Goal: Task Accomplishment & Management: Manage account settings

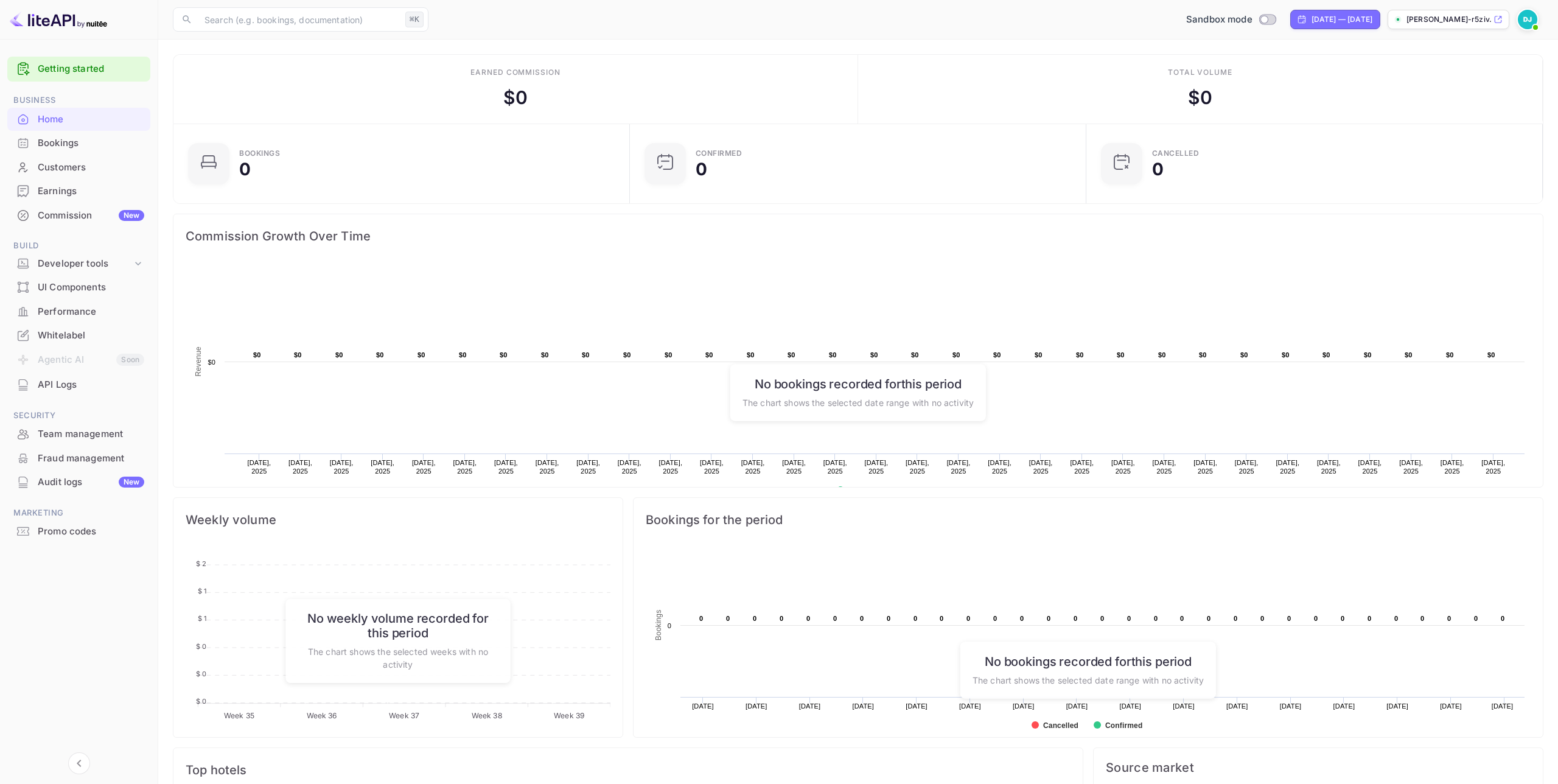
click at [83, 338] on div "Whitelabel" at bounding box center [91, 336] width 107 height 14
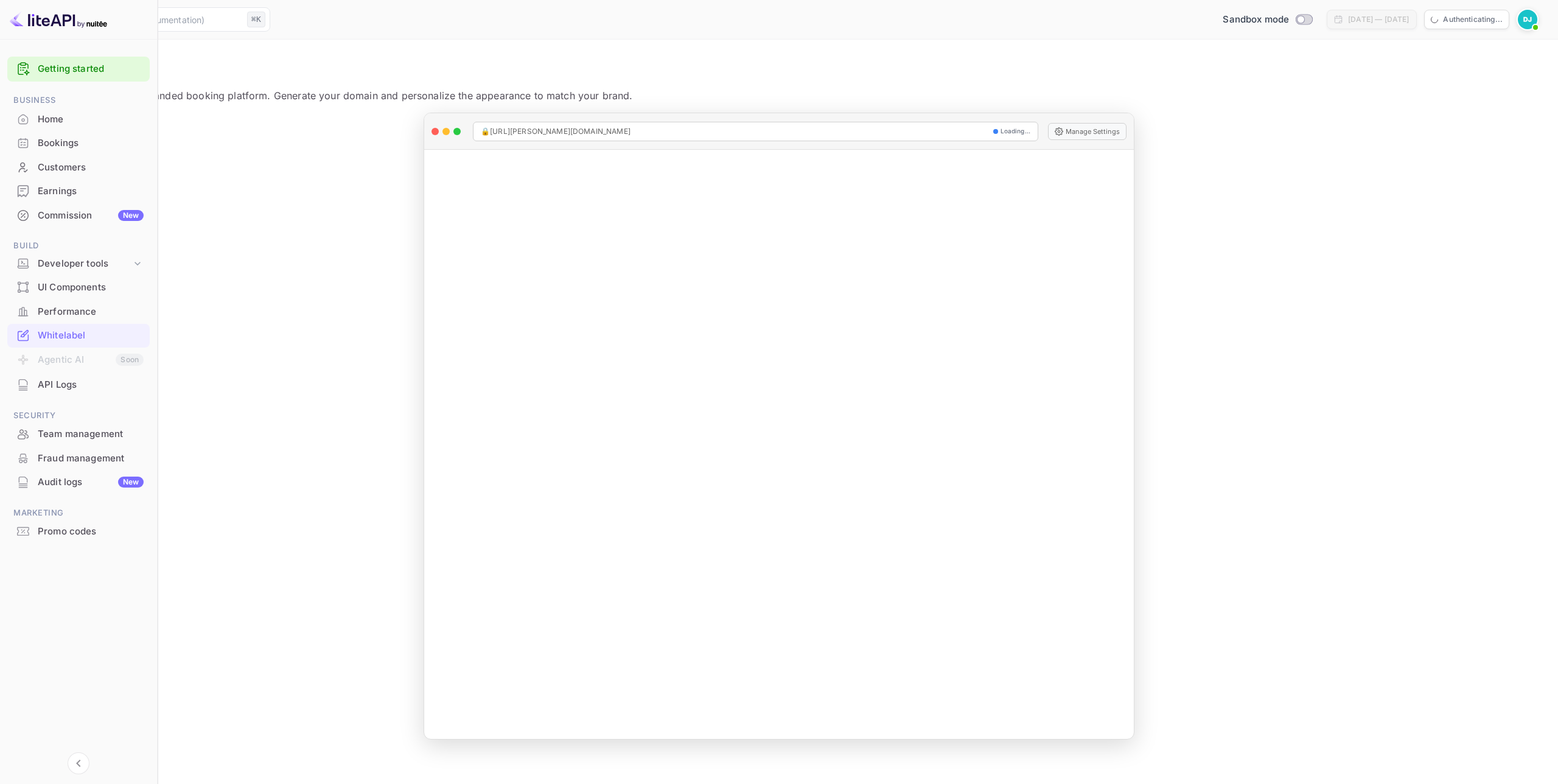
click at [81, 286] on div "UI Components" at bounding box center [90, 287] width 106 height 14
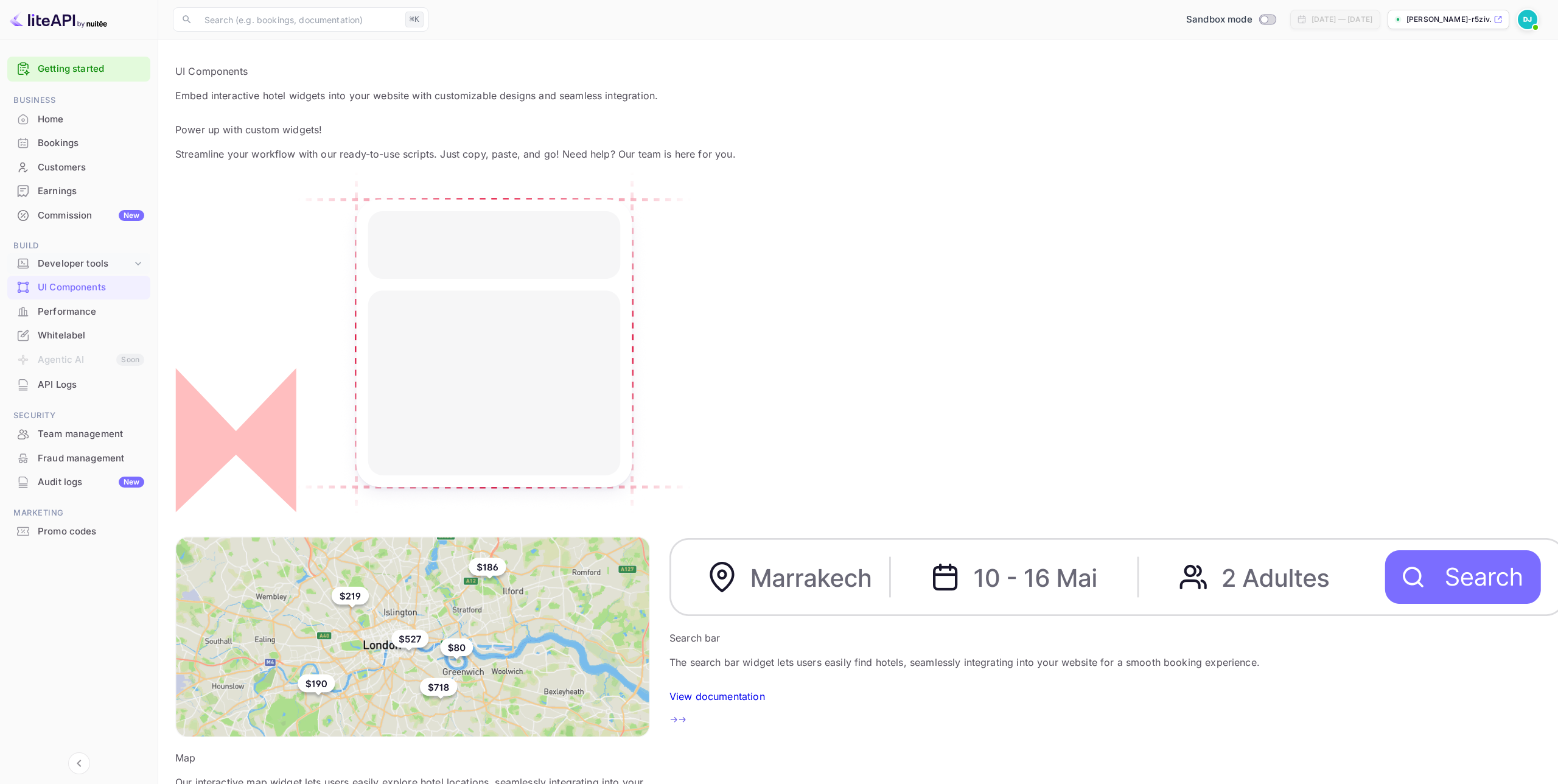
click at [84, 265] on div "Developer tools" at bounding box center [85, 263] width 95 height 14
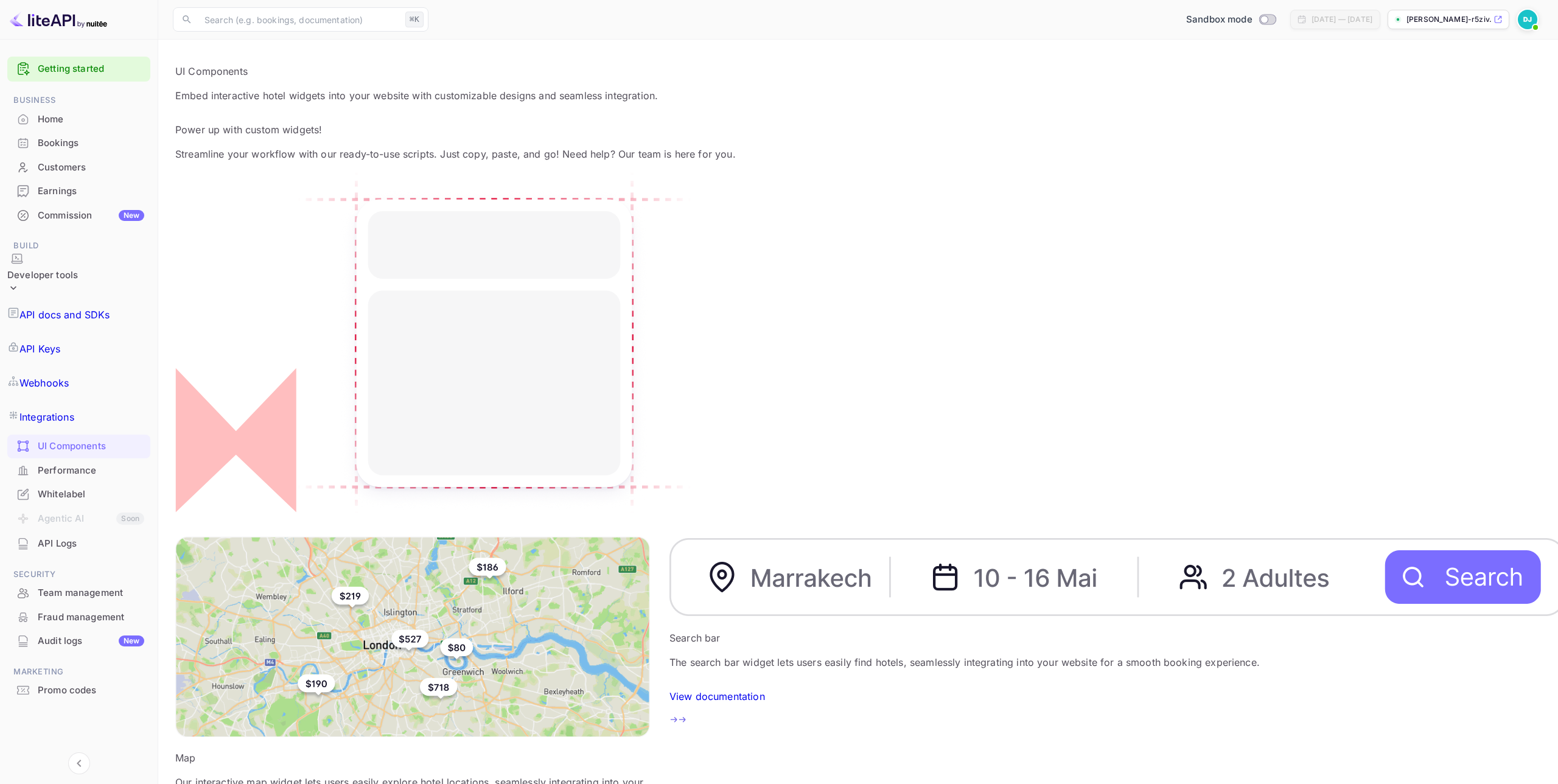
click at [78, 307] on p "API docs and SDKs" at bounding box center [65, 315] width 90 height 15
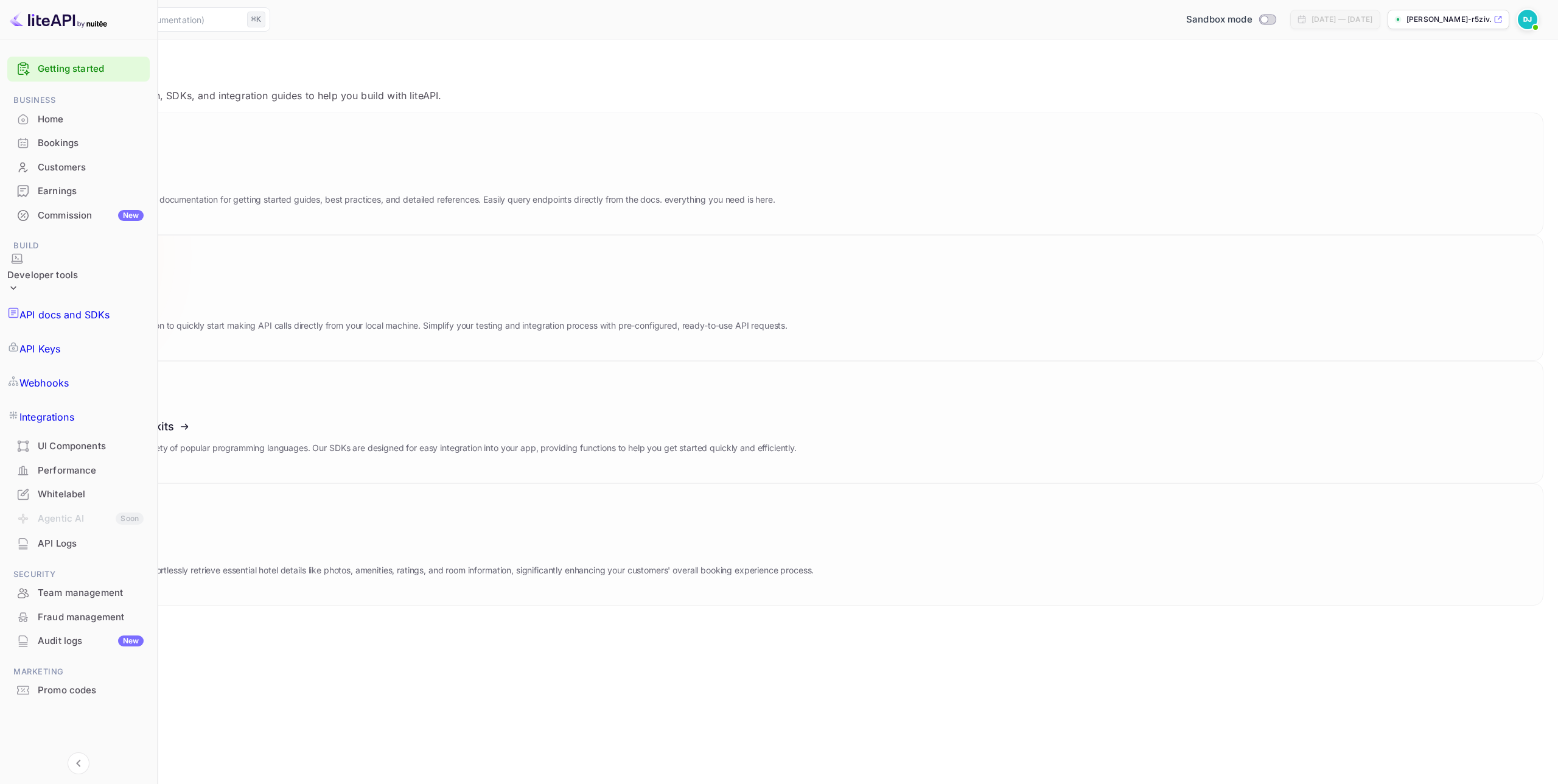
click at [115, 267] on button "Download" at bounding box center [87, 275] width 57 height 16
click at [84, 332] on link "API Keys" at bounding box center [78, 348] width 142 height 34
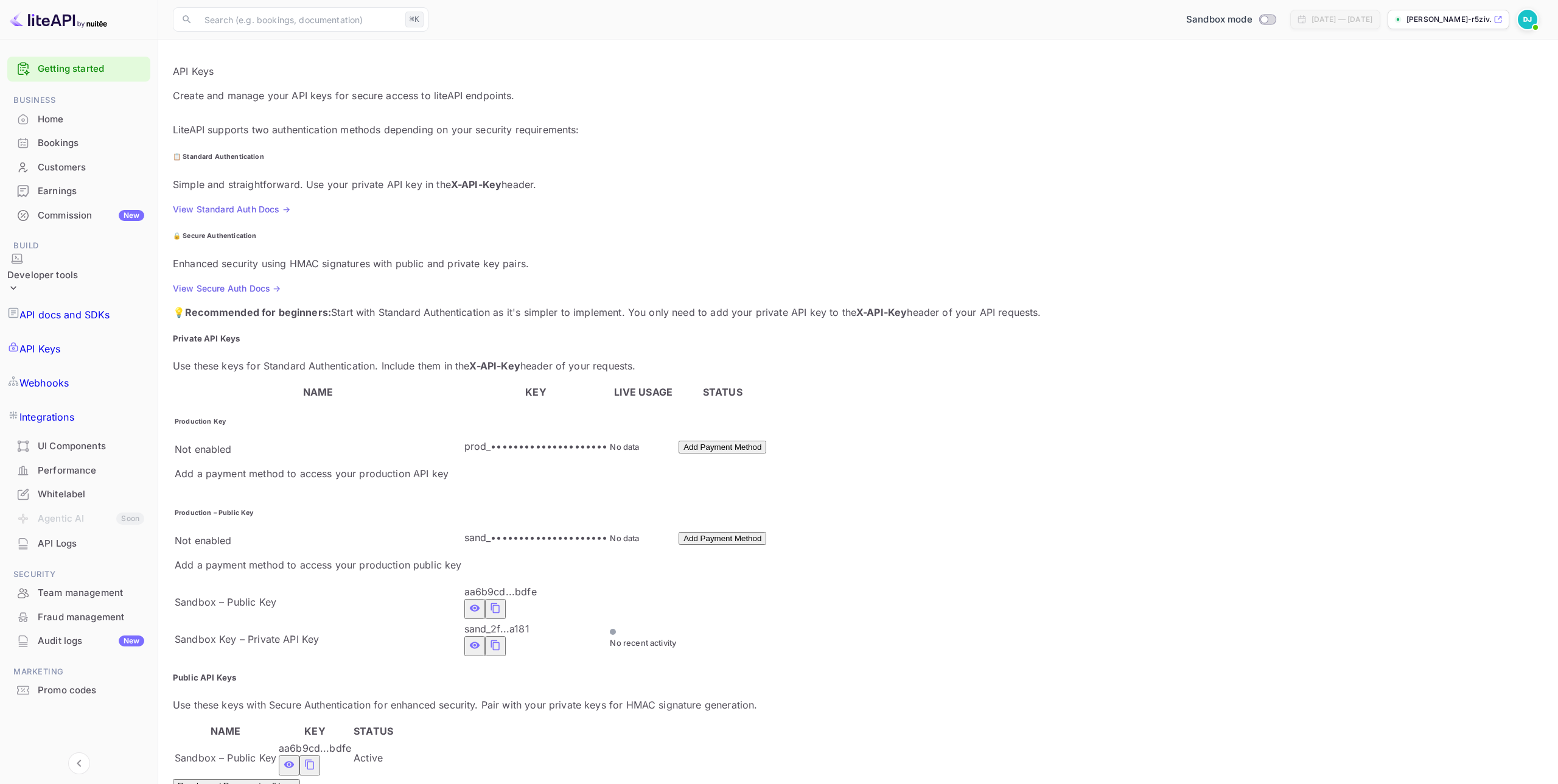
click at [501, 600] on icon "private api keys table" at bounding box center [495, 608] width 11 height 15
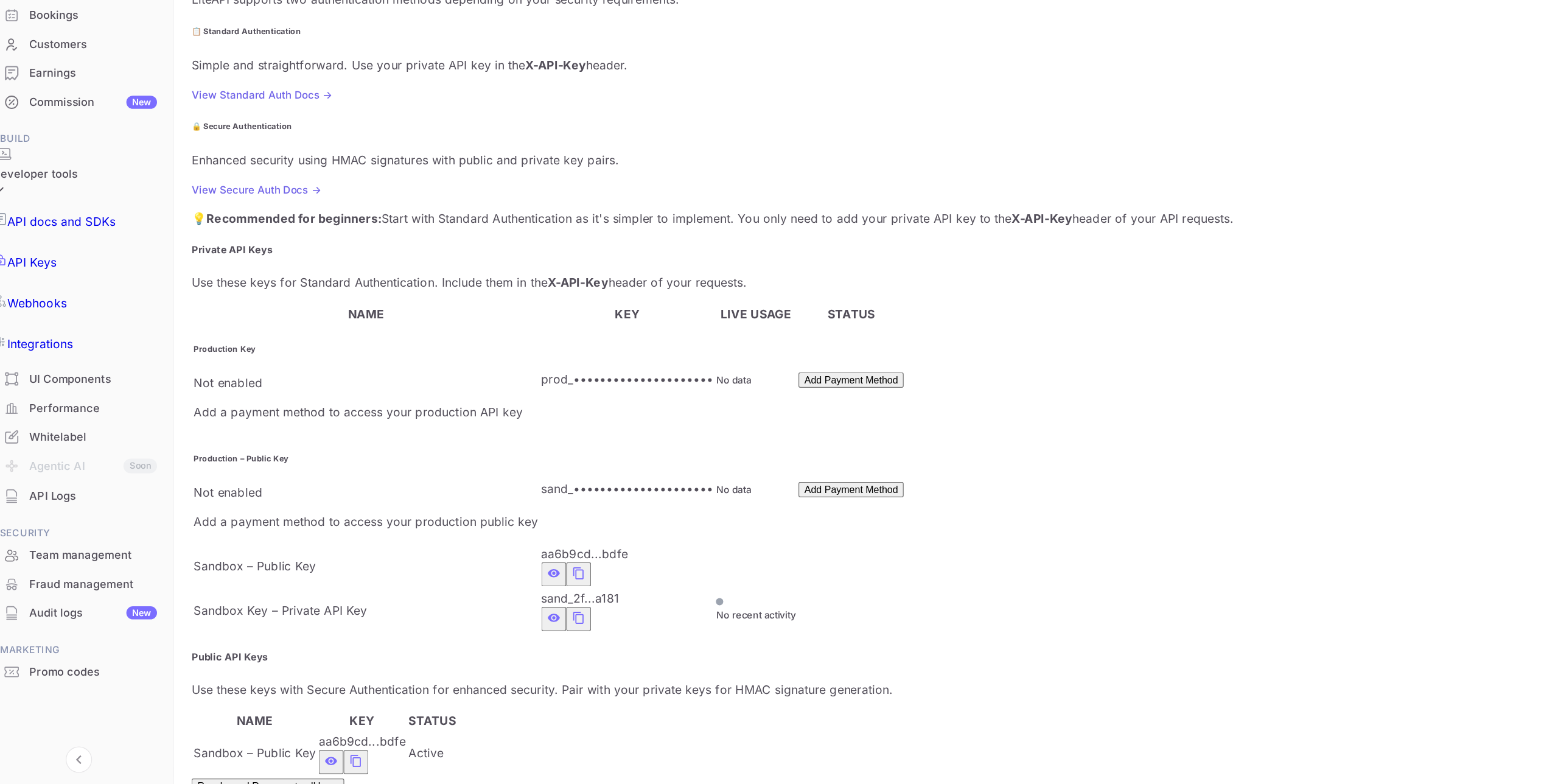
click at [551, 672] on h5 "Public API Keys" at bounding box center [858, 678] width 1370 height 12
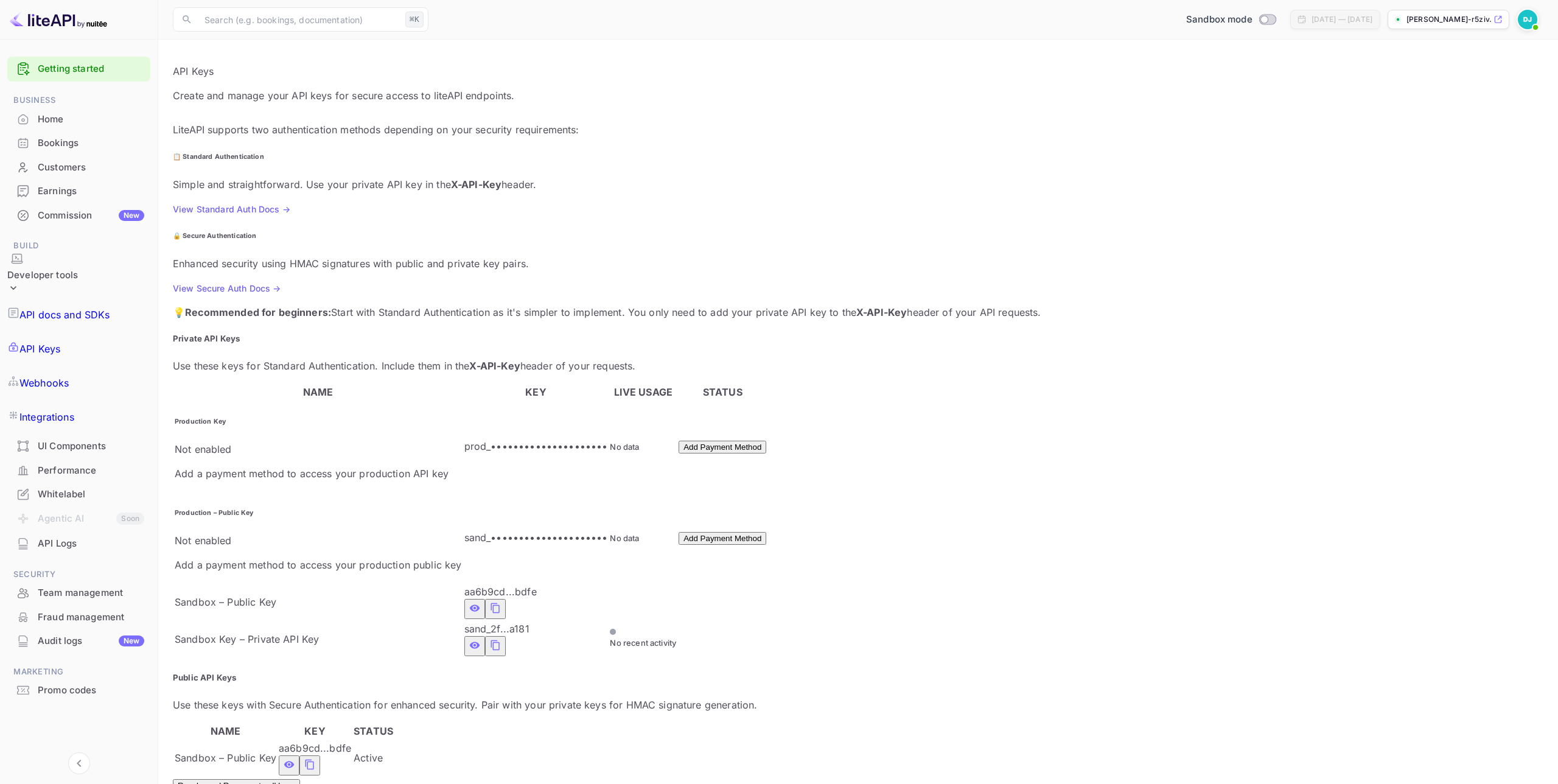
click at [501, 637] on icon "private api keys table" at bounding box center [495, 645] width 11 height 15
drag, startPoint x: 561, startPoint y: 484, endPoint x: 571, endPoint y: 486, distance: 10.2
click at [499, 640] on icon "private api keys table" at bounding box center [494, 645] width 9 height 10
drag, startPoint x: 80, startPoint y: 406, endPoint x: 163, endPoint y: 409, distance: 83.1
click at [80, 488] on div "Whitelabel" at bounding box center [91, 494] width 107 height 14
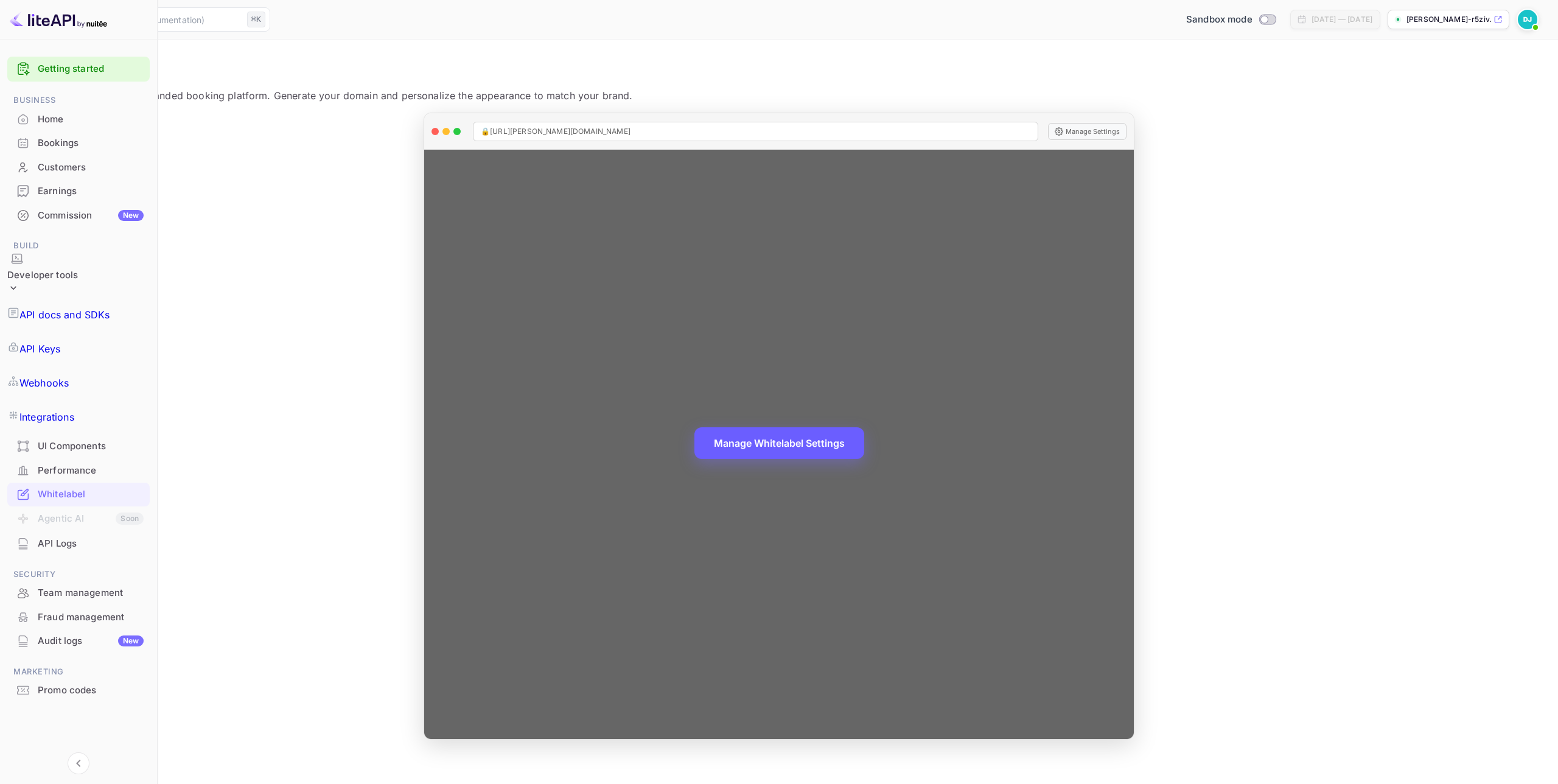
click at [864, 450] on button "Manage Whitelabel Settings" at bounding box center [779, 443] width 170 height 32
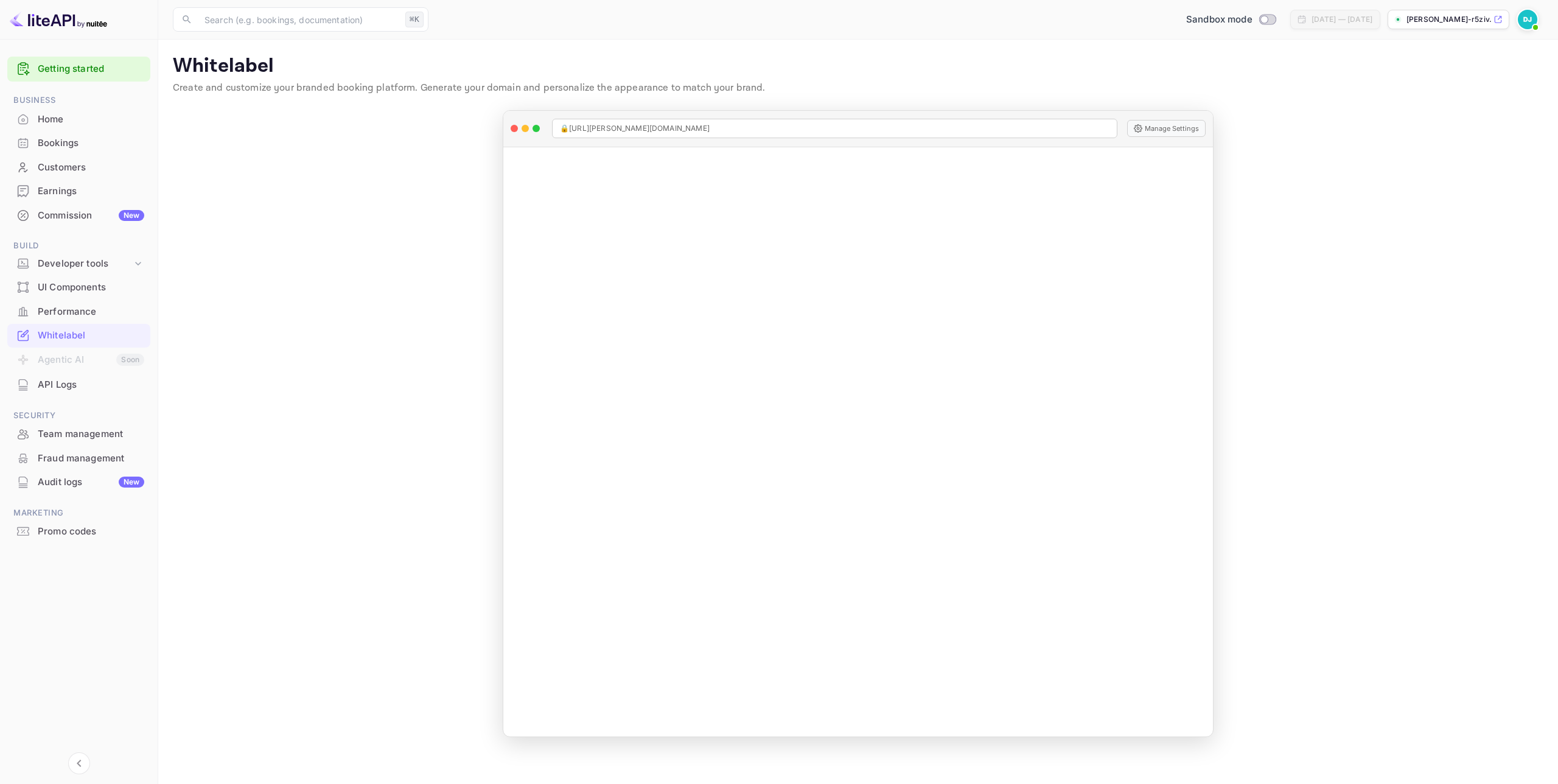
click at [71, 120] on div "Home" at bounding box center [91, 120] width 107 height 14
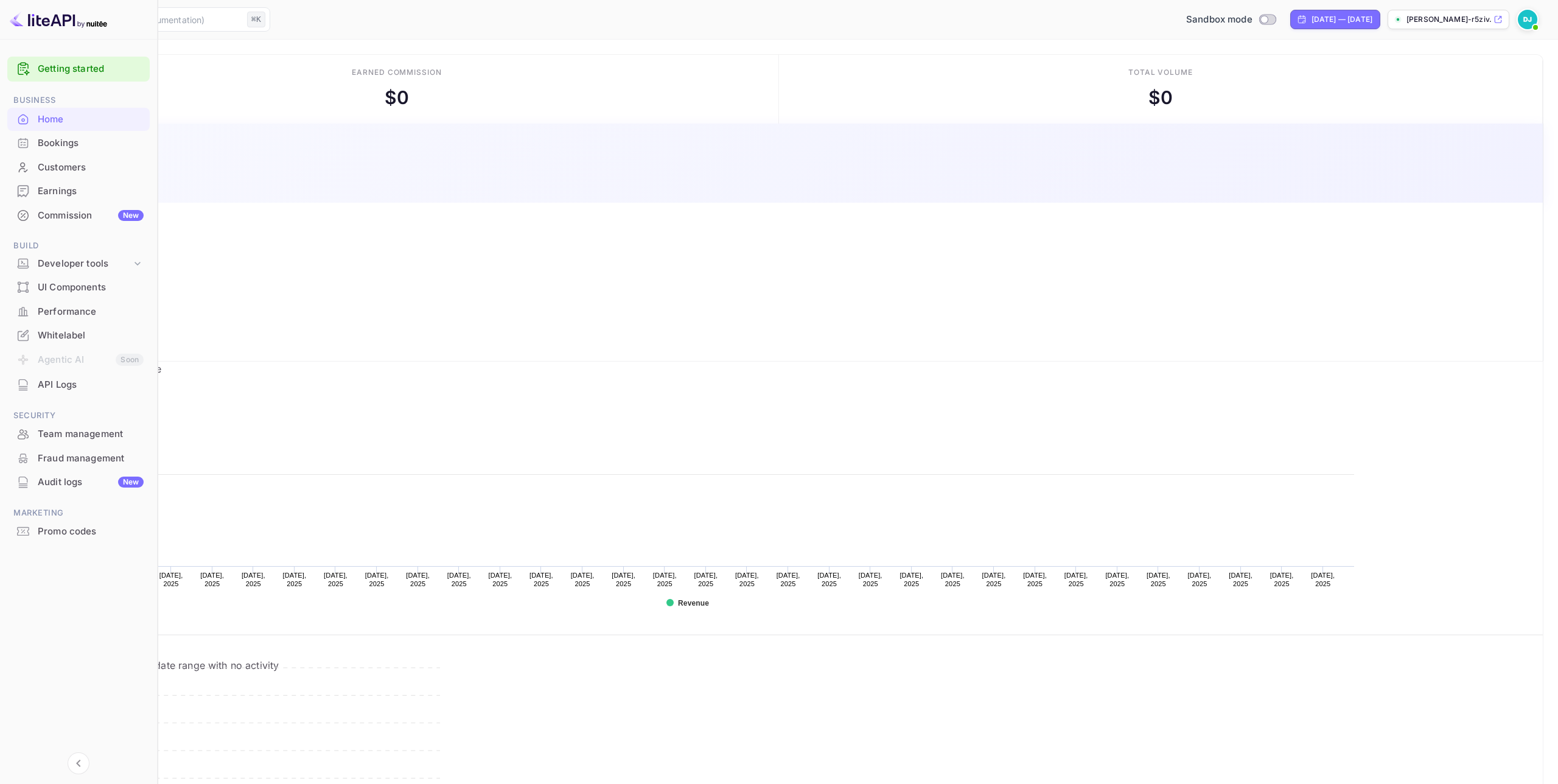
scroll to position [198, 449]
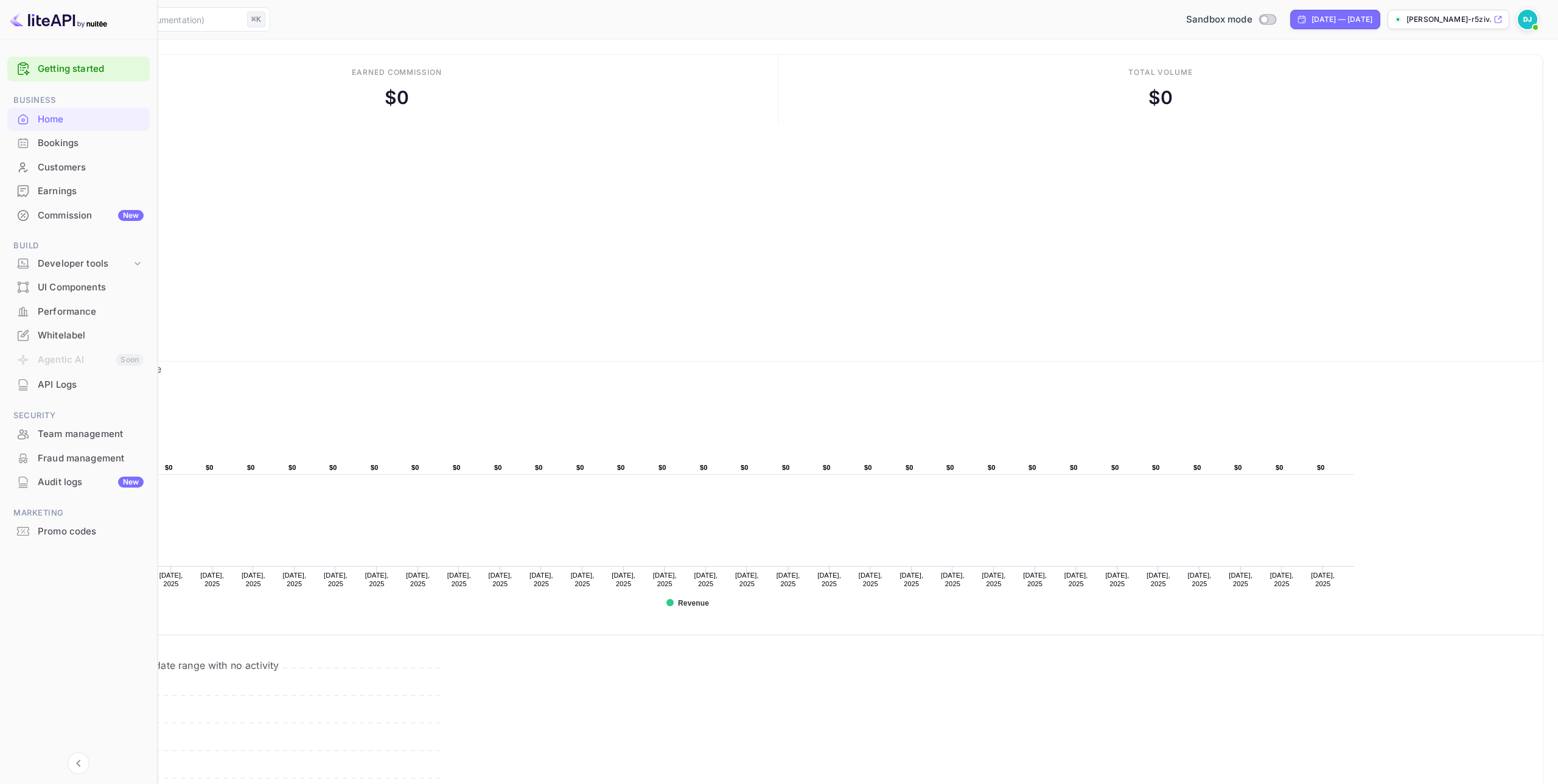
click at [84, 336] on div "Whitelabel" at bounding box center [90, 336] width 106 height 14
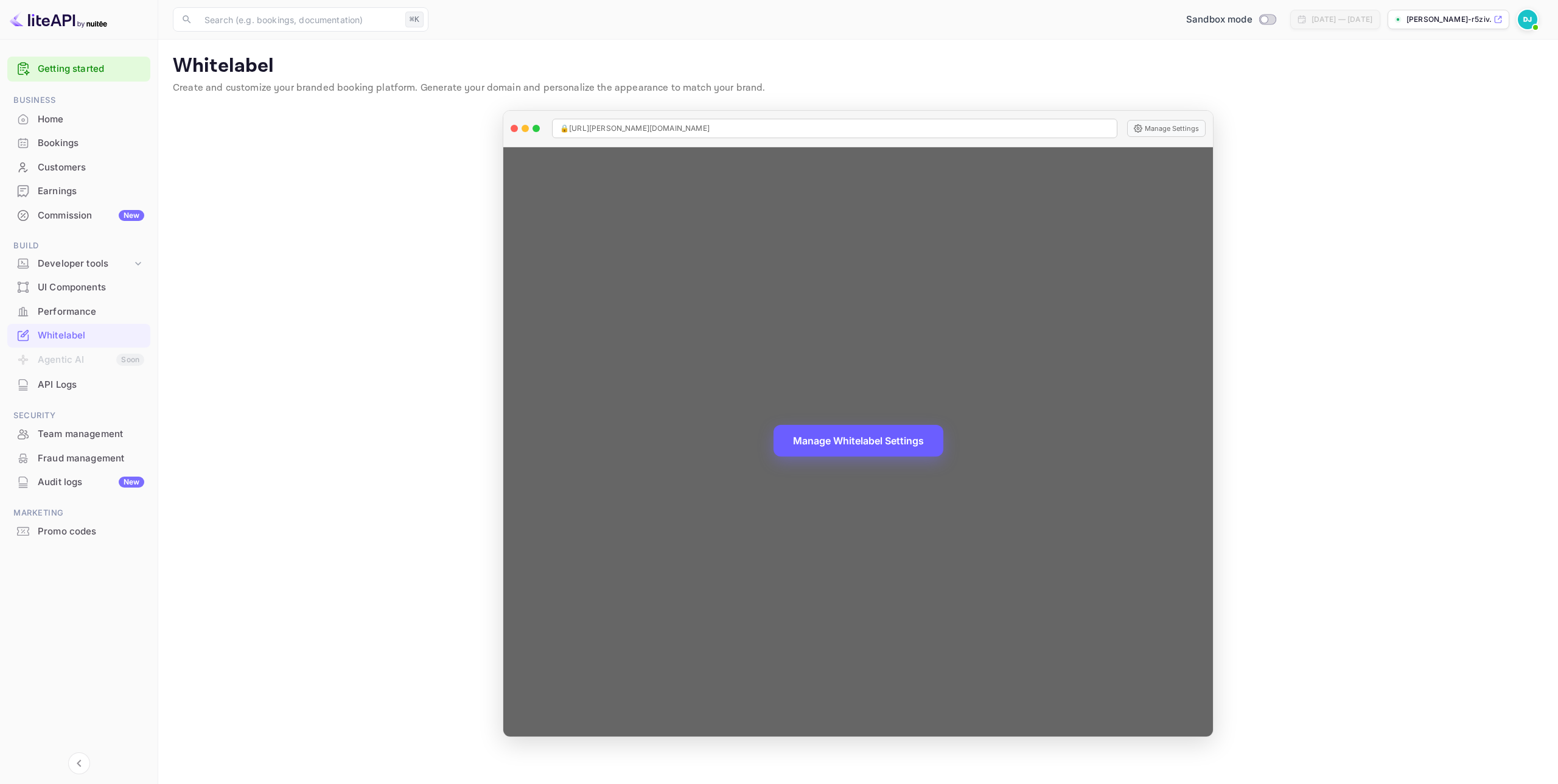
click at [908, 445] on button "Manage Whitelabel Settings" at bounding box center [858, 440] width 170 height 32
